Goal: Information Seeking & Learning: Learn about a topic

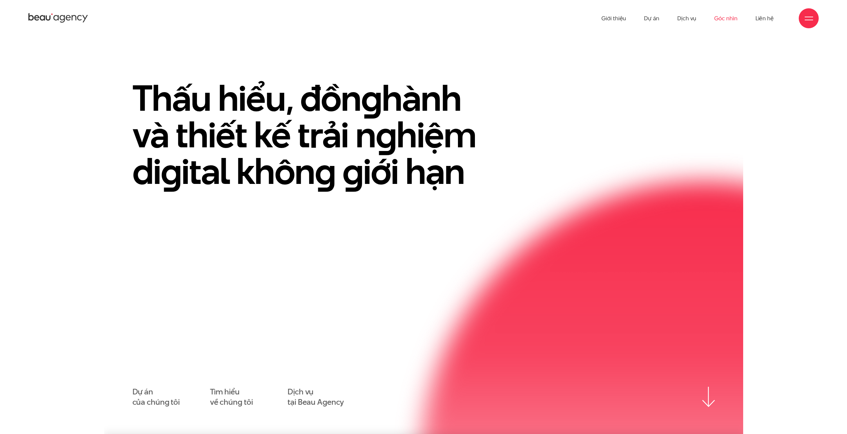
click at [729, 24] on link "Góc nhìn" at bounding box center [725, 18] width 23 height 37
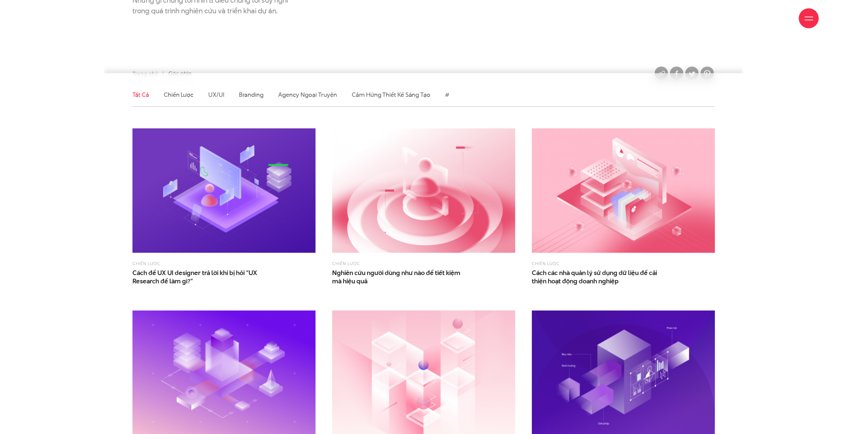
scroll to position [166, 0]
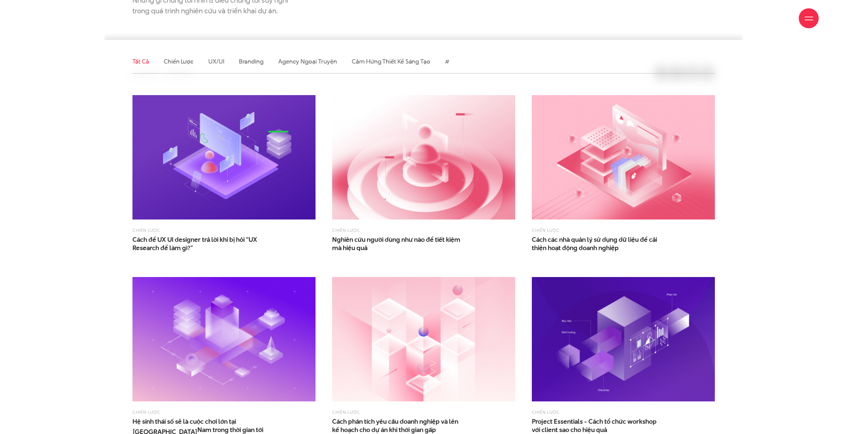
click at [210, 212] on img at bounding box center [223, 157] width 183 height 124
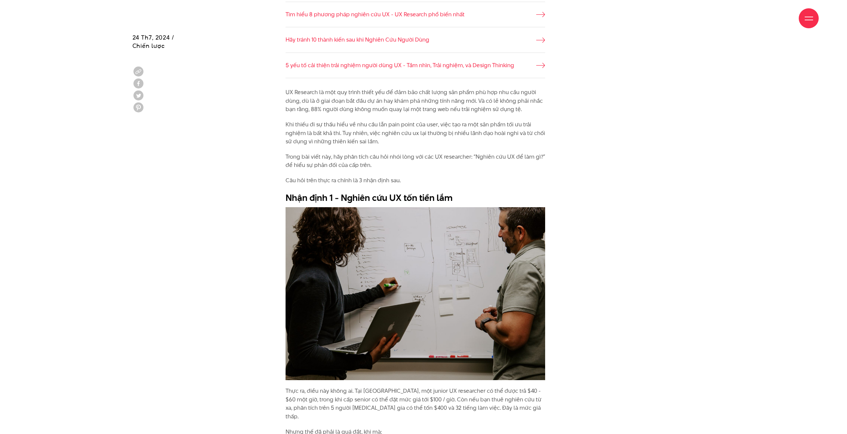
scroll to position [433, 0]
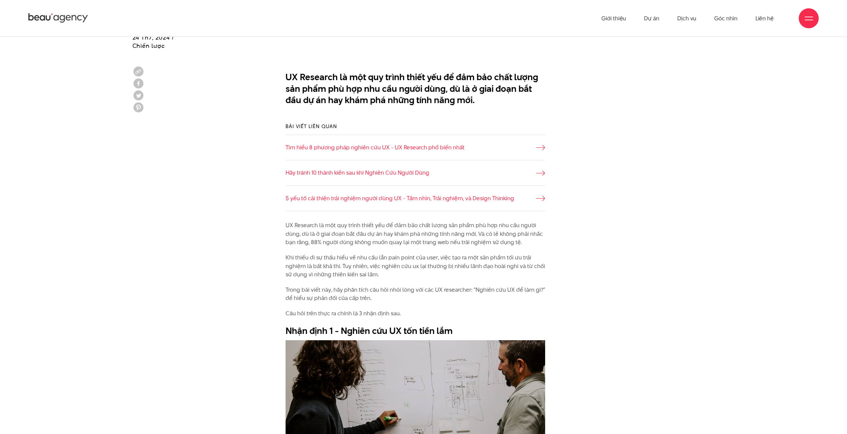
drag, startPoint x: 627, startPoint y: 83, endPoint x: 712, endPoint y: 51, distance: 91.2
click at [712, 51] on div at bounding box center [423, 51] width 639 height 33
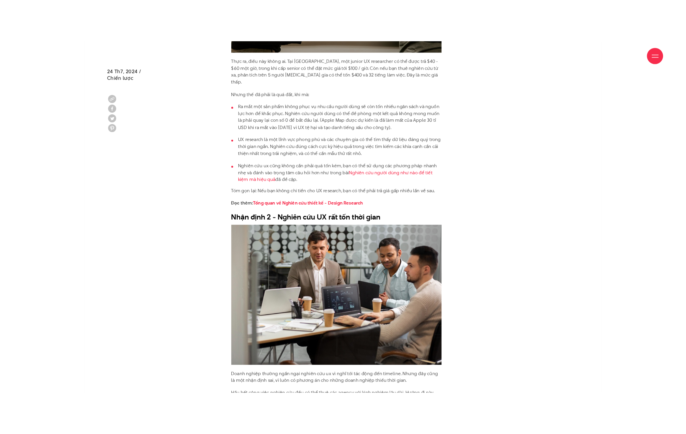
scroll to position [765, 0]
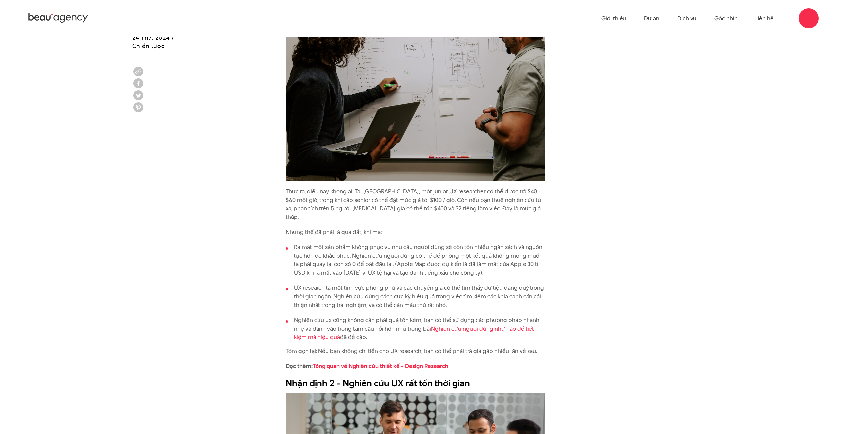
drag, startPoint x: 289, startPoint y: 240, endPoint x: 285, endPoint y: 241, distance: 4.4
drag, startPoint x: 401, startPoint y: 235, endPoint x: 375, endPoint y: 225, distance: 28.1
drag, startPoint x: 375, startPoint y: 225, endPoint x: 493, endPoint y: 222, distance: 117.8
